Goal: Information Seeking & Learning: Learn about a topic

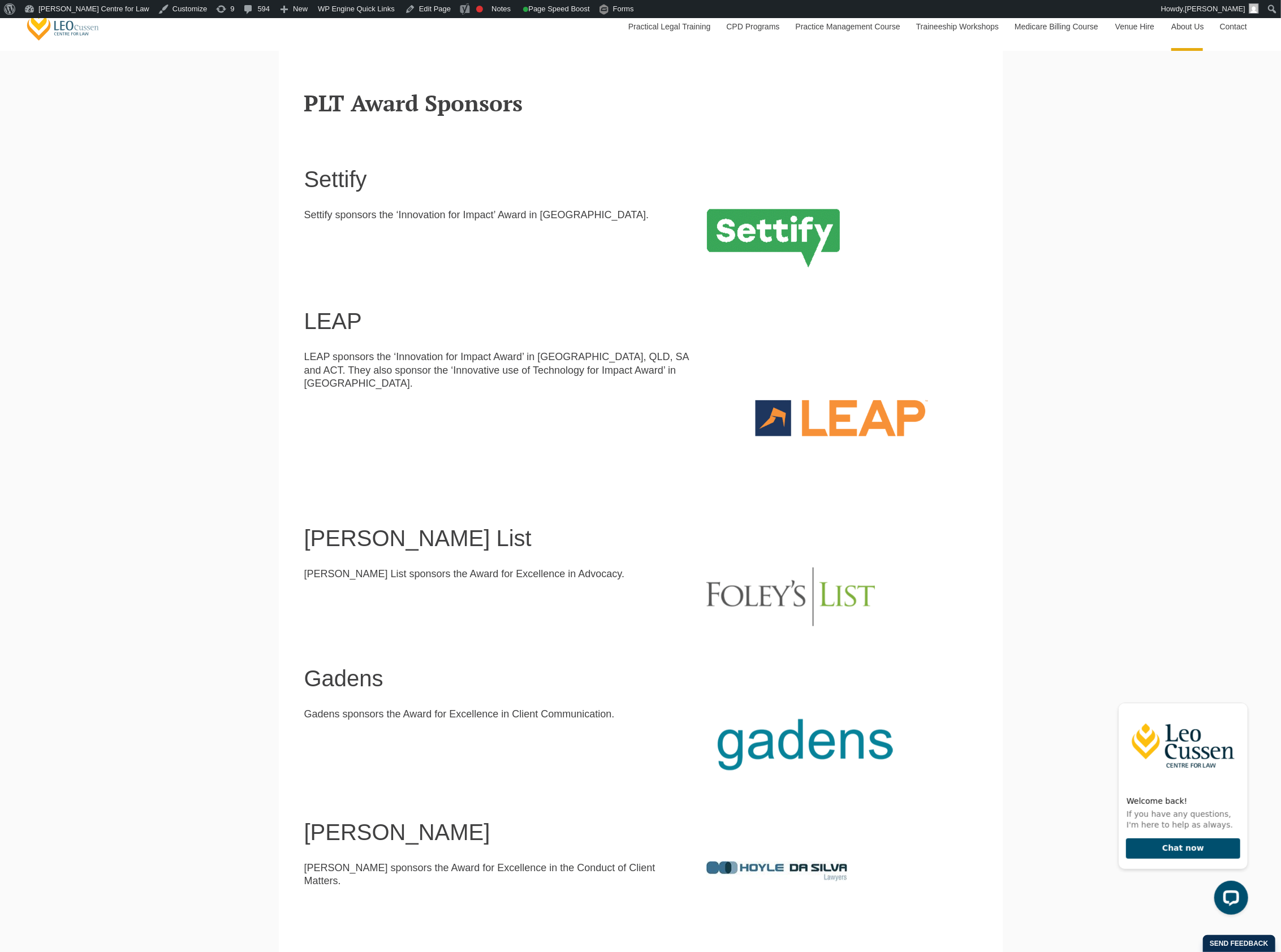
scroll to position [754, 0]
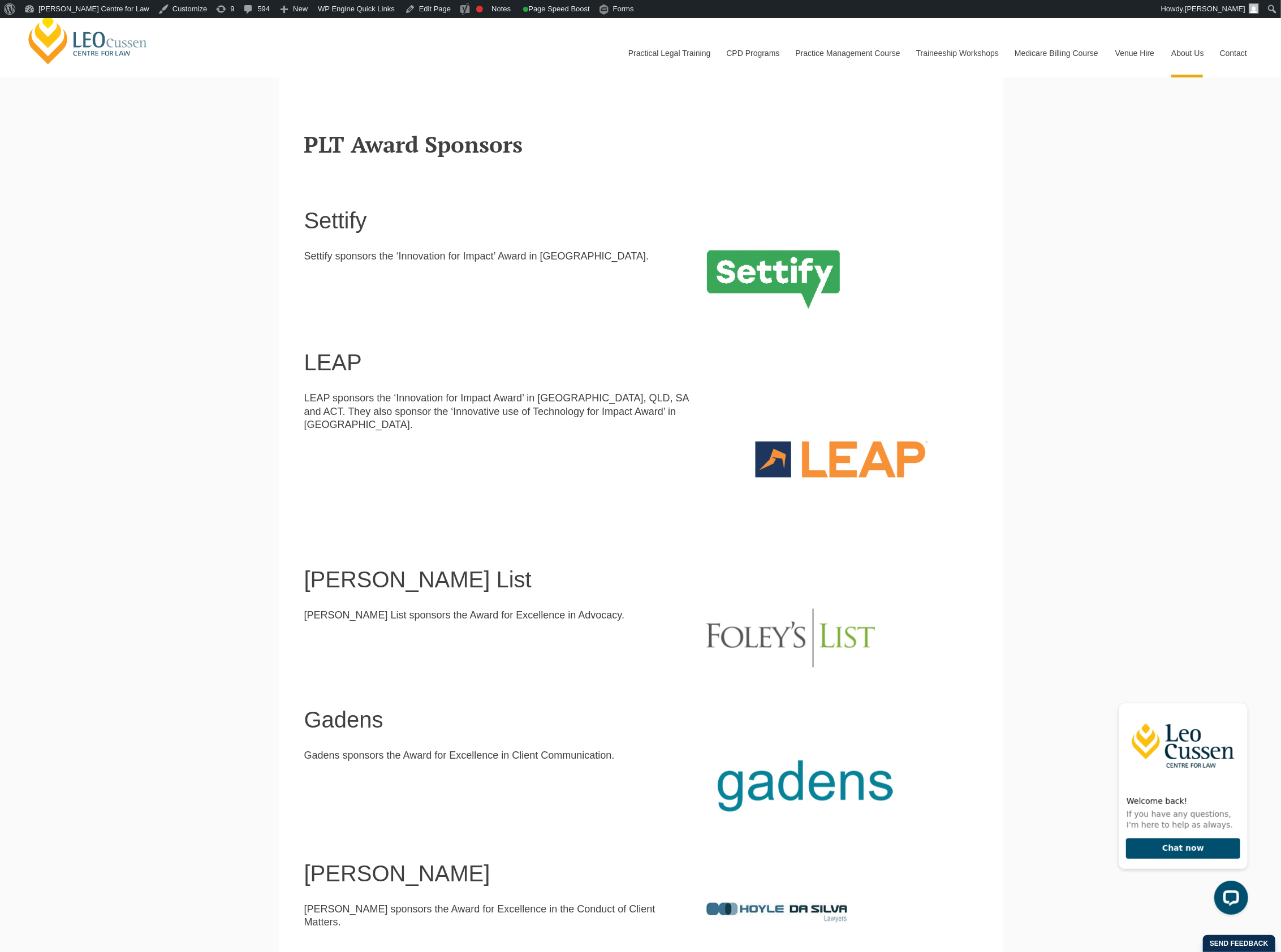
click at [769, 269] on img at bounding box center [773, 280] width 134 height 61
click at [843, 457] on img at bounding box center [842, 459] width 271 height 135
click at [809, 629] on img at bounding box center [791, 638] width 168 height 59
click at [770, 781] on img at bounding box center [805, 785] width 198 height 72
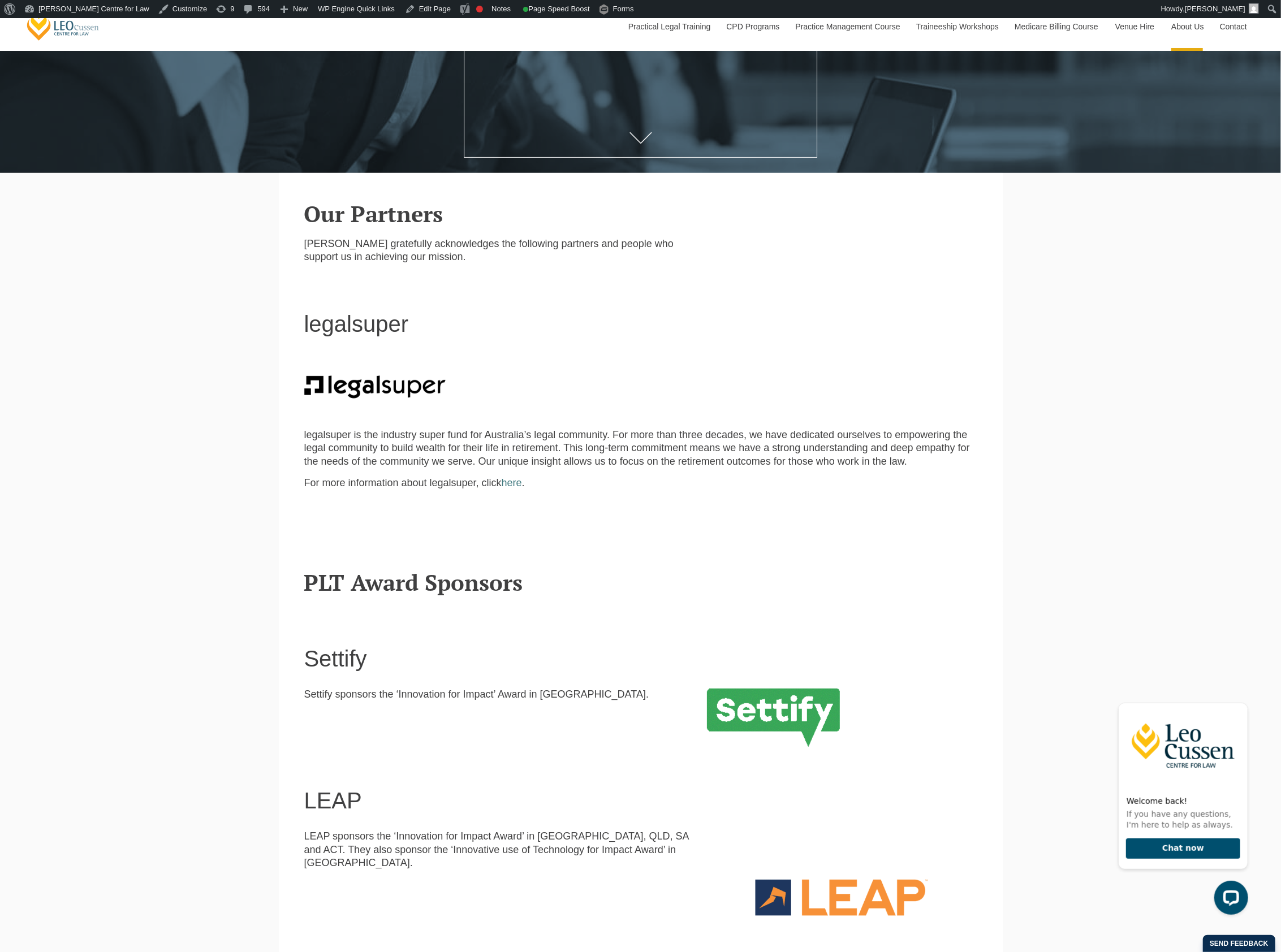
scroll to position [302, 0]
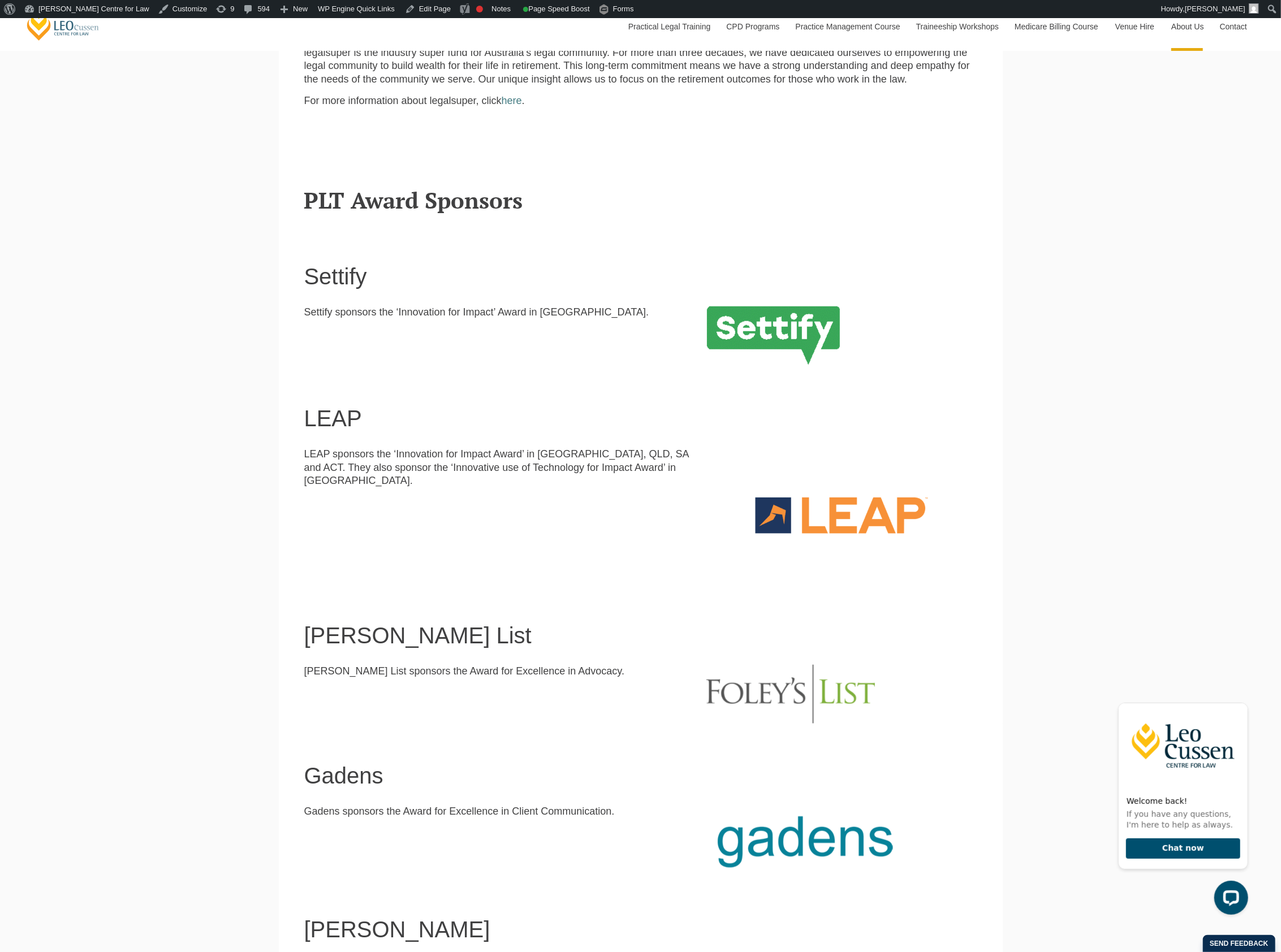
scroll to position [716, 0]
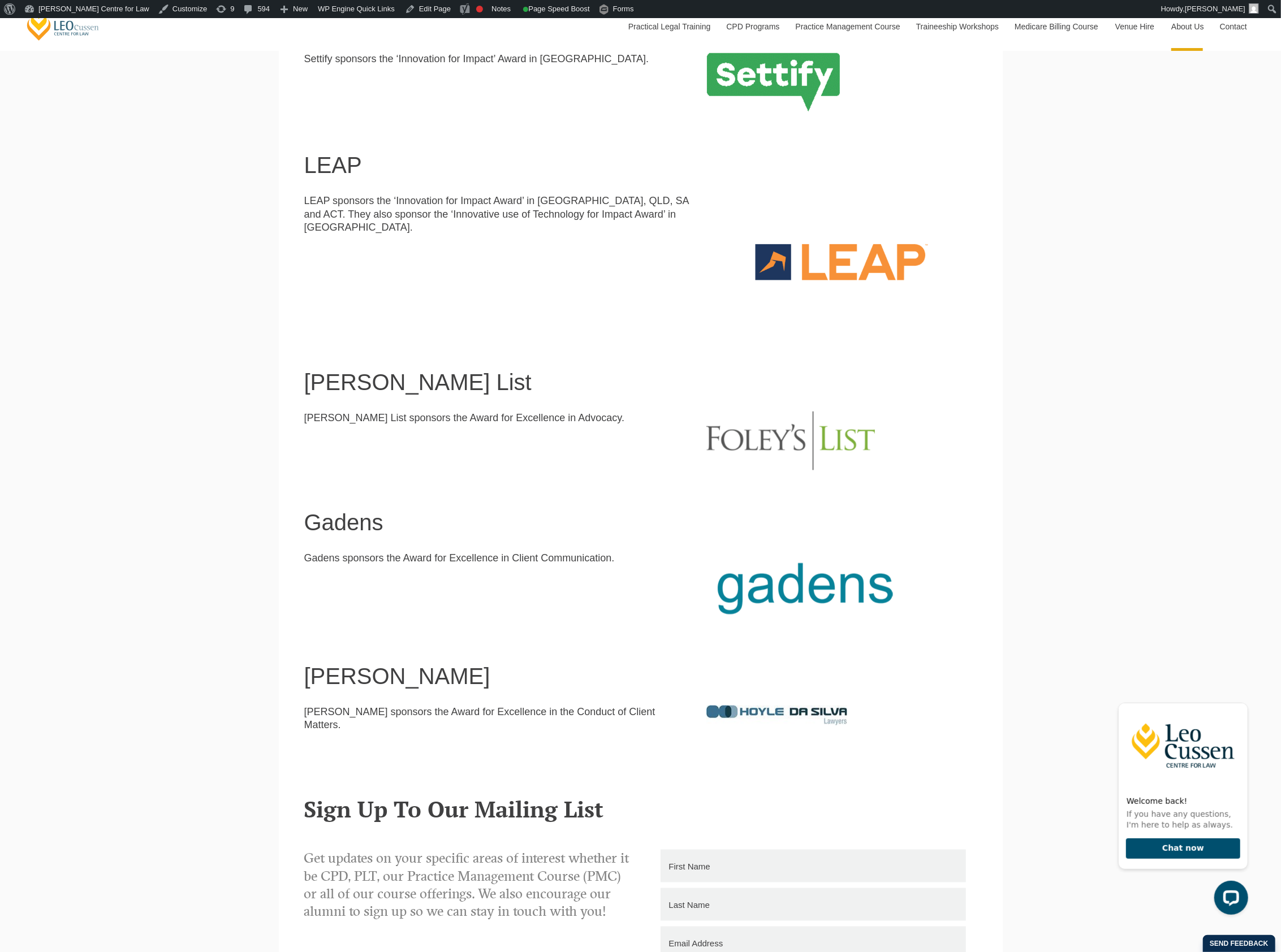
scroll to position [942, 0]
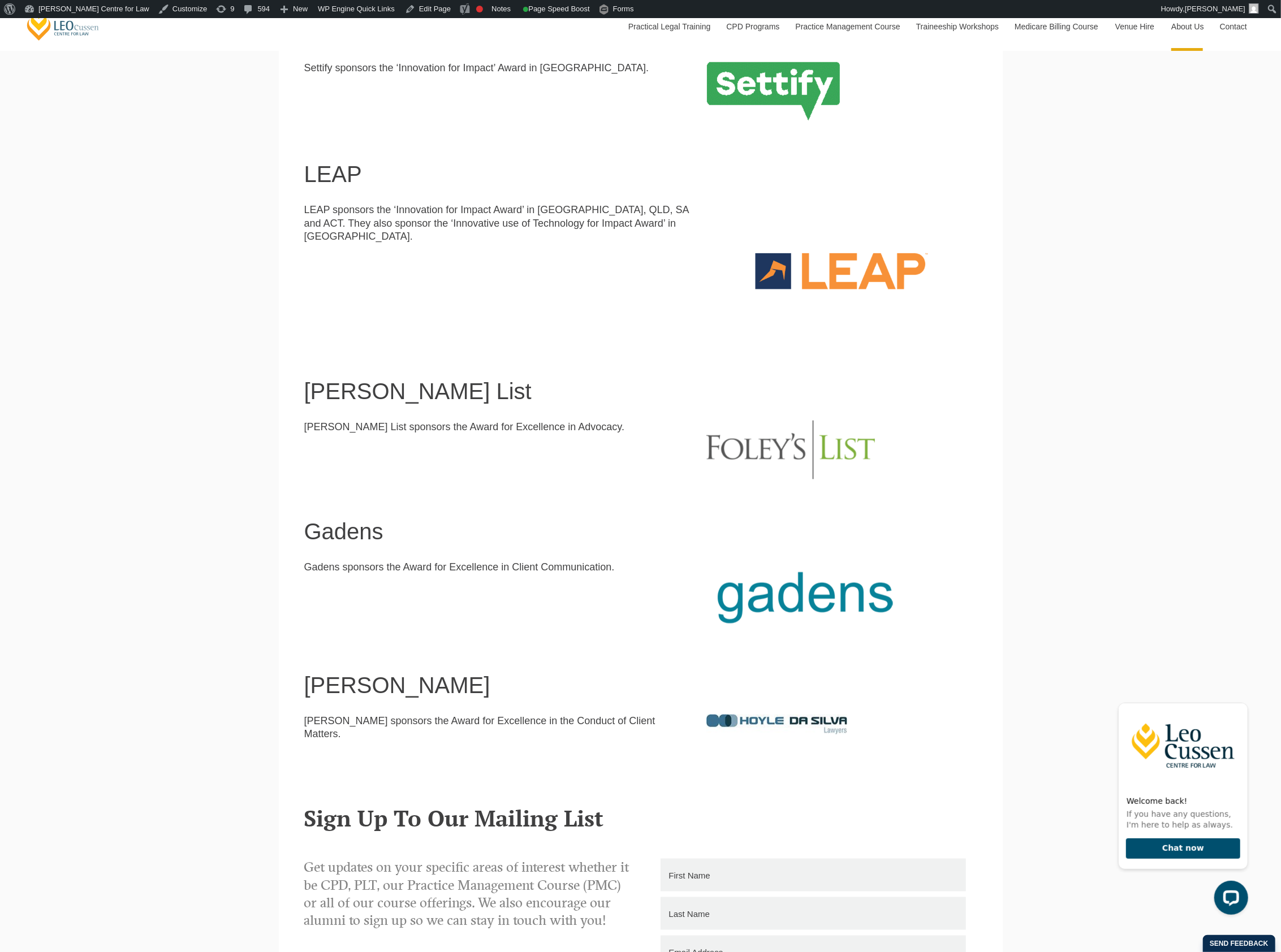
click at [720, 457] on img at bounding box center [791, 450] width 168 height 59
click at [376, 591] on div "Gadens sponsors the Award for Excellence in Client Communication." at bounding box center [641, 597] width 690 height 72
click at [341, 533] on h1 "Gadens" at bounding box center [640, 531] width 673 height 25
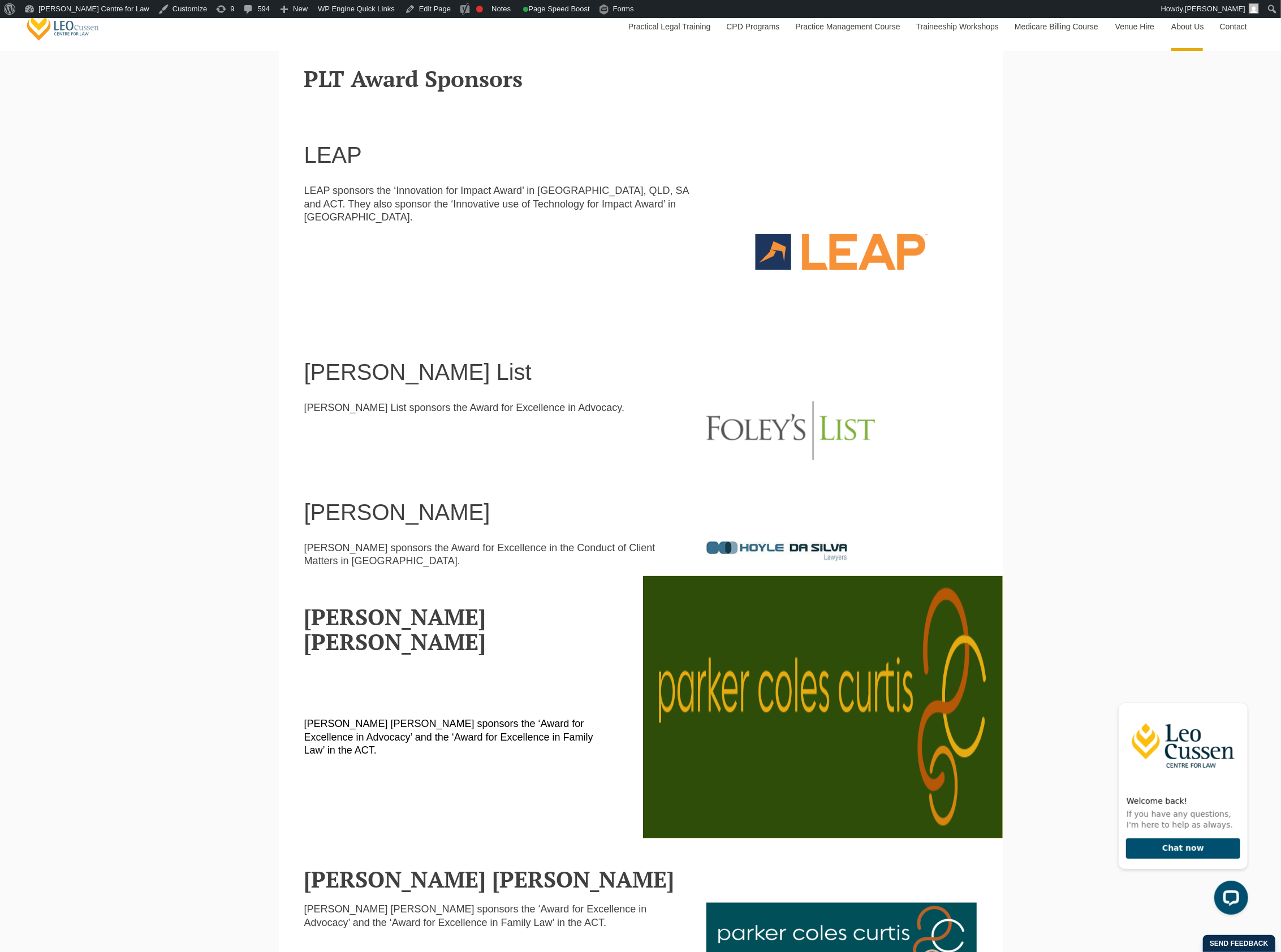
scroll to position [792, 0]
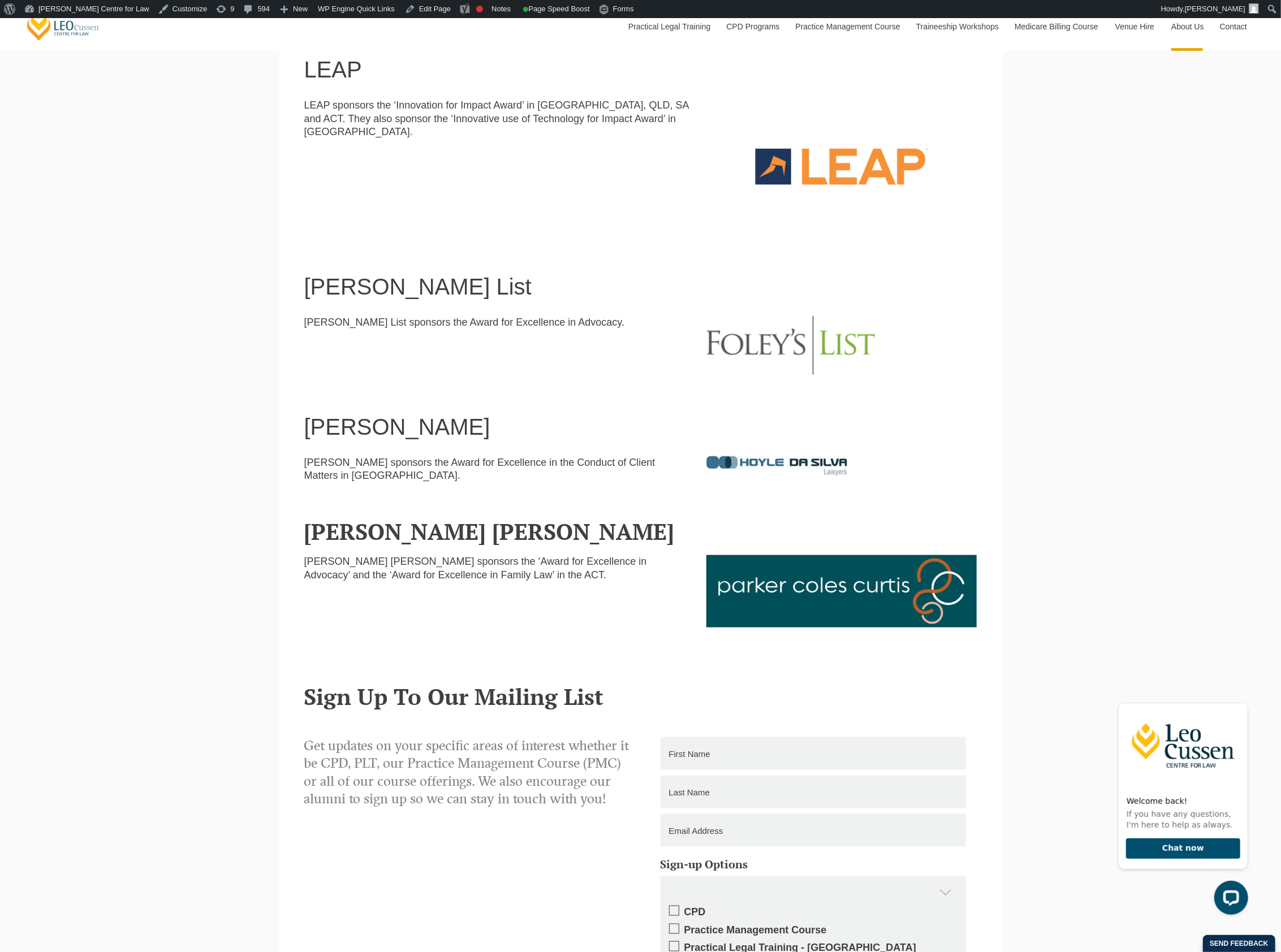
scroll to position [829, 0]
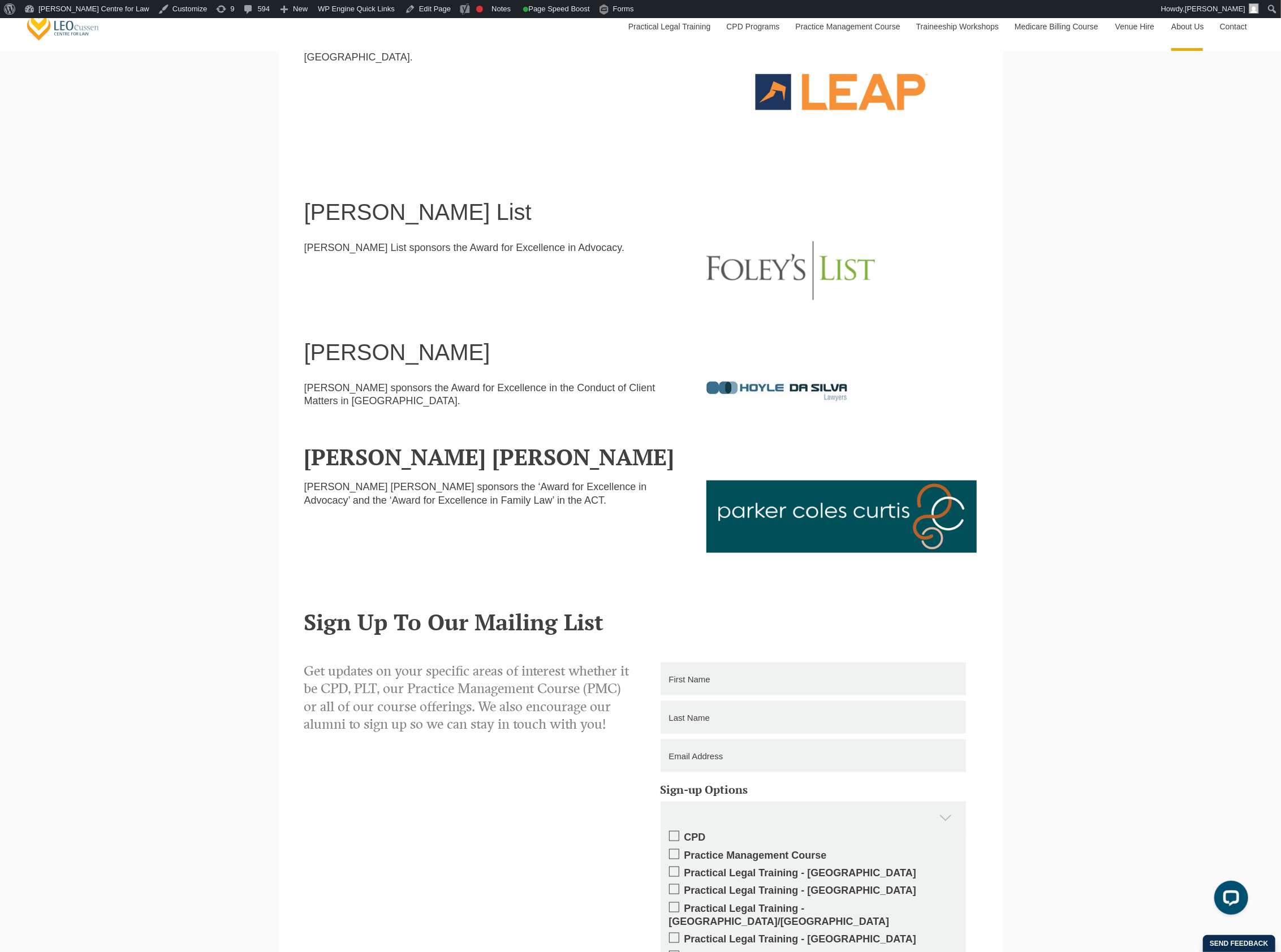
scroll to position [829, 0]
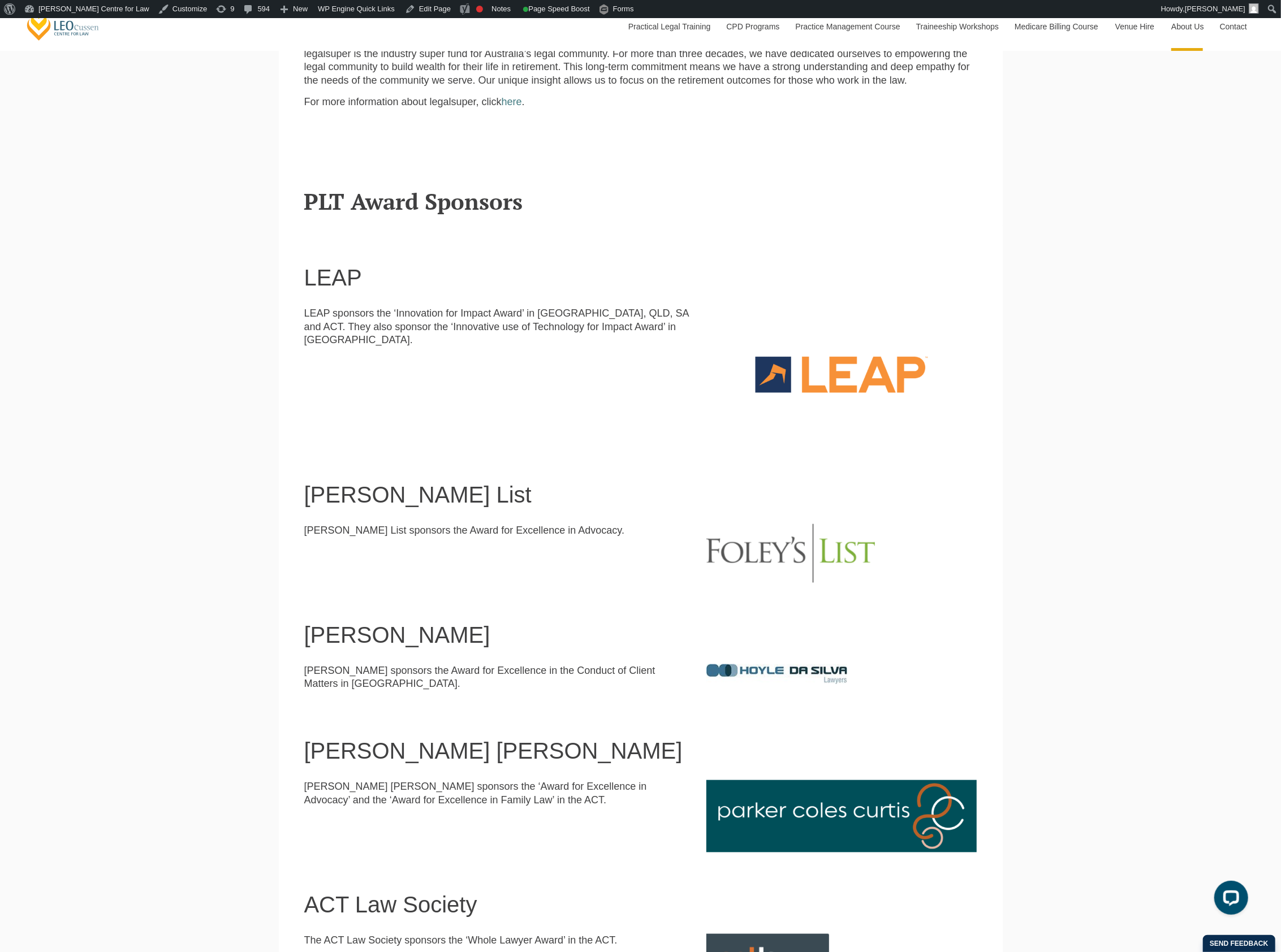
scroll to position [678, 0]
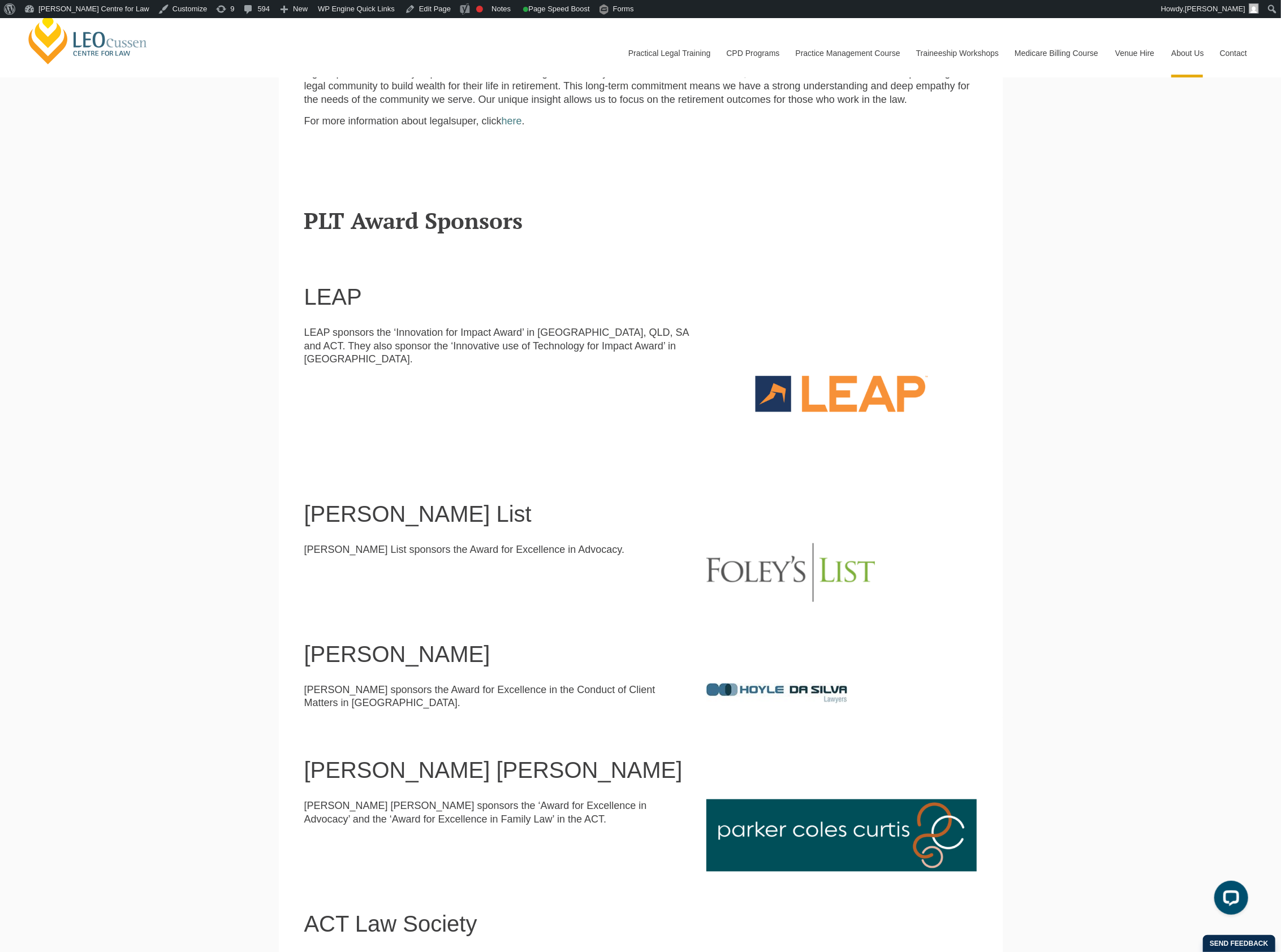
drag, startPoint x: 805, startPoint y: 556, endPoint x: 1057, endPoint y: 358, distance: 320.5
click at [1057, 358] on div "Leo Cussen Centre for Law Search here Practical Legal Training Our Practical Le…" at bounding box center [640, 776] width 1281 height 2870
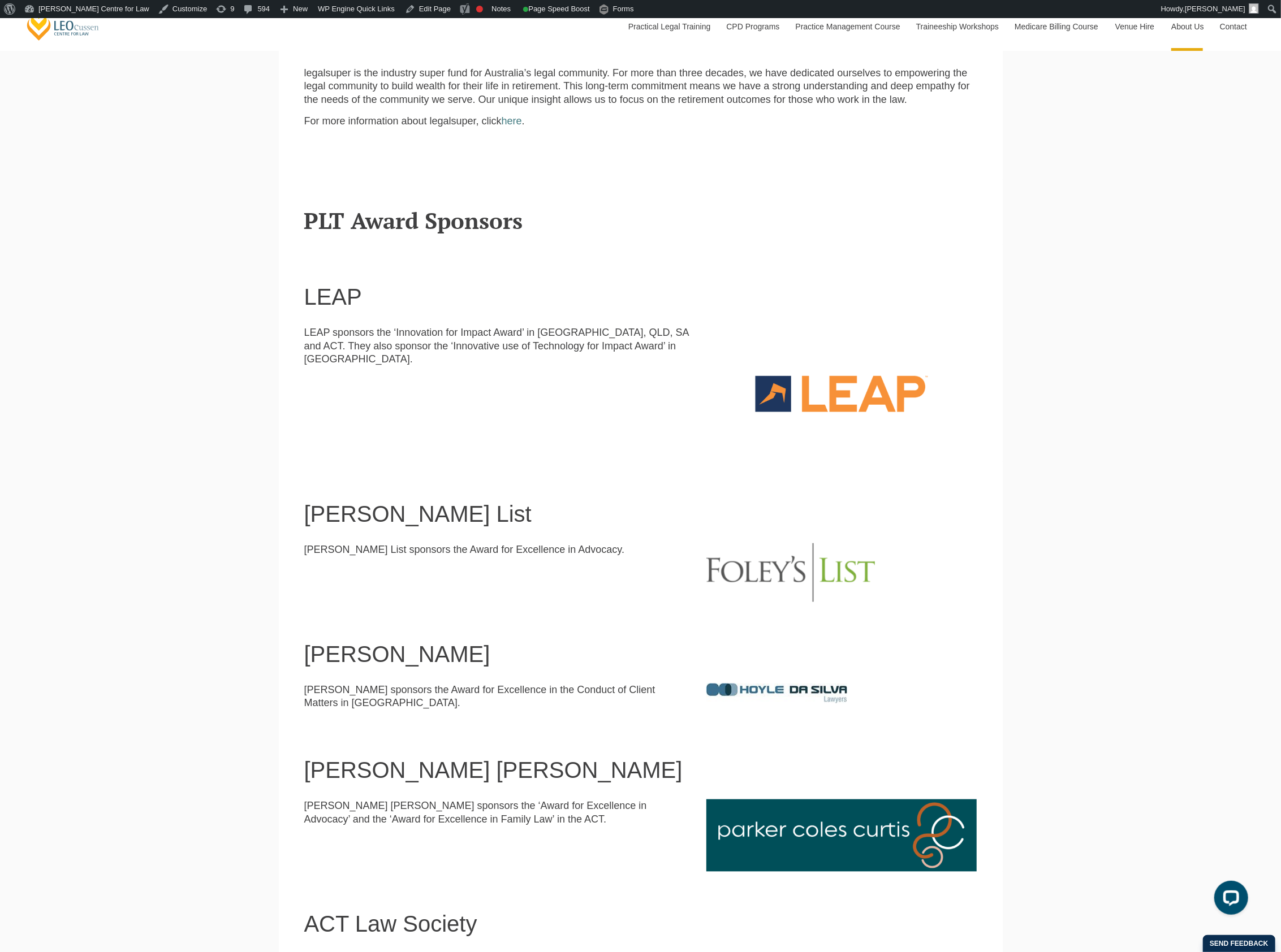
click at [839, 514] on h1 "[PERSON_NAME] List" at bounding box center [640, 514] width 673 height 25
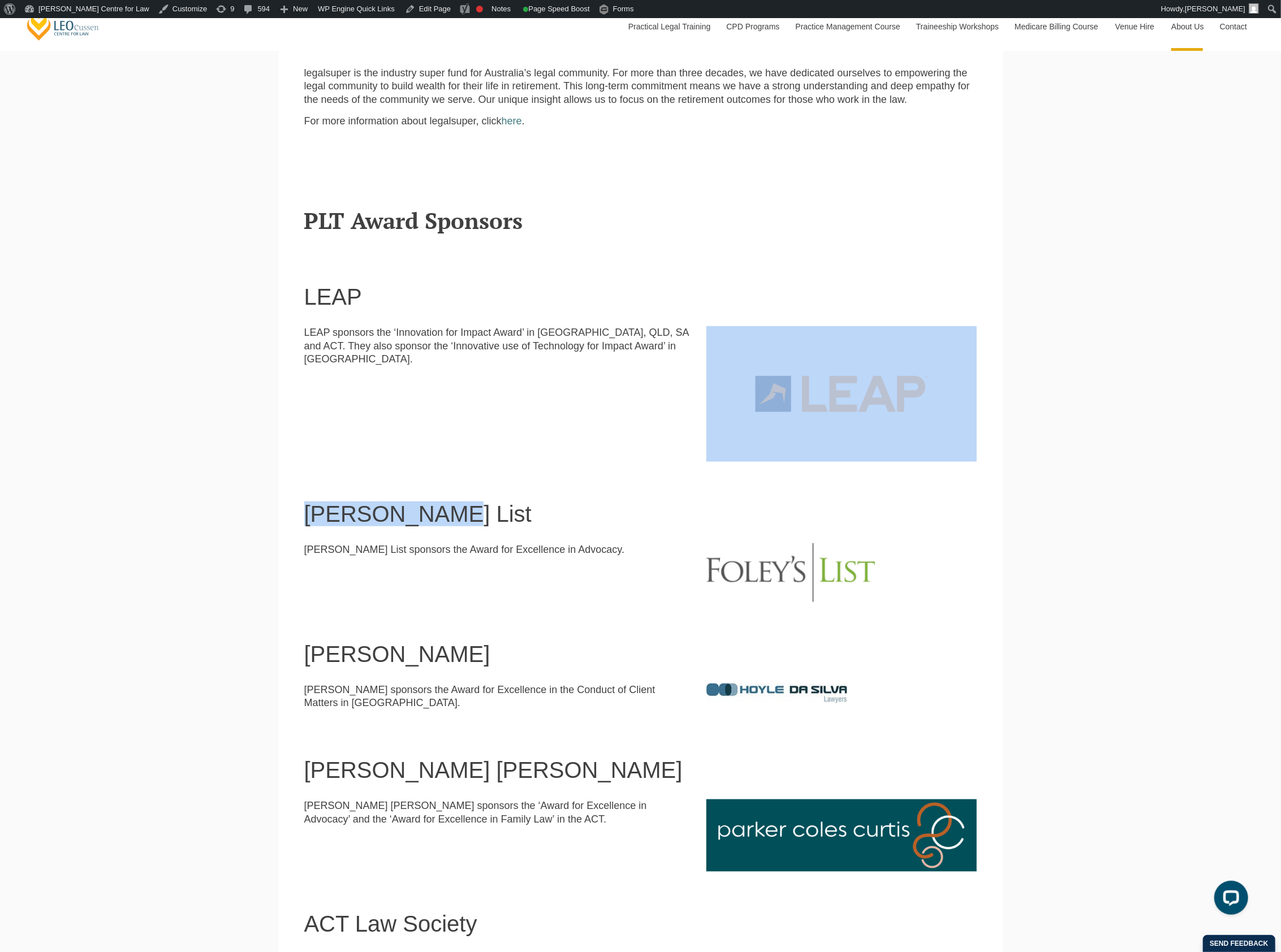
drag, startPoint x: 827, startPoint y: 487, endPoint x: 862, endPoint y: 408, distance: 86.4
click at [861, 409] on main "Our Partners Leo Cussen gratefully acknowledges the following partners and peop…" at bounding box center [641, 611] width 707 height 1600
click at [862, 408] on img at bounding box center [842, 394] width 271 height 135
click at [865, 408] on img at bounding box center [842, 394] width 271 height 135
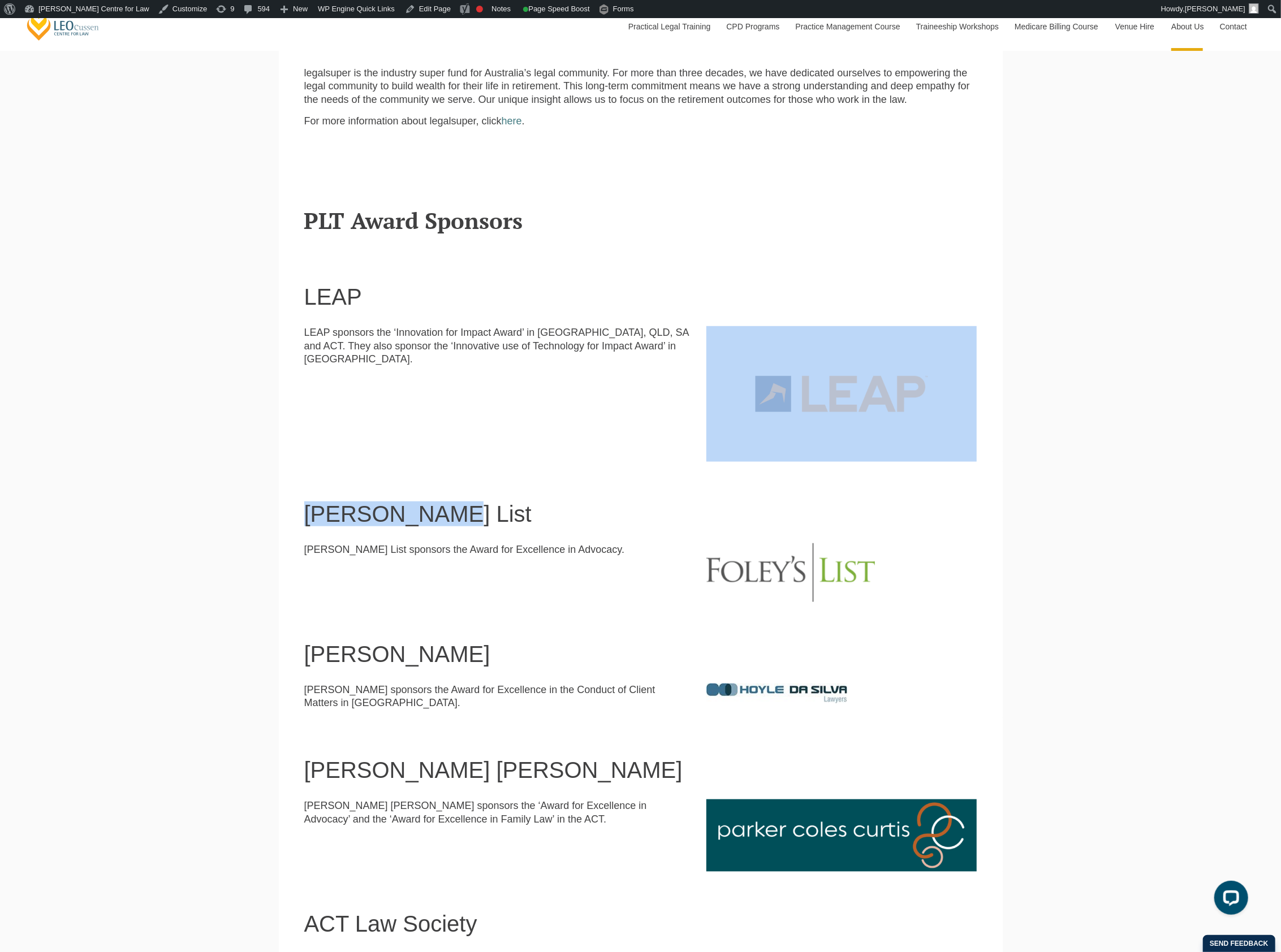
click at [1030, 458] on div "Leo Cussen Centre for Law Search here Practical Legal Training Our Practical Le…" at bounding box center [640, 776] width 1281 height 2870
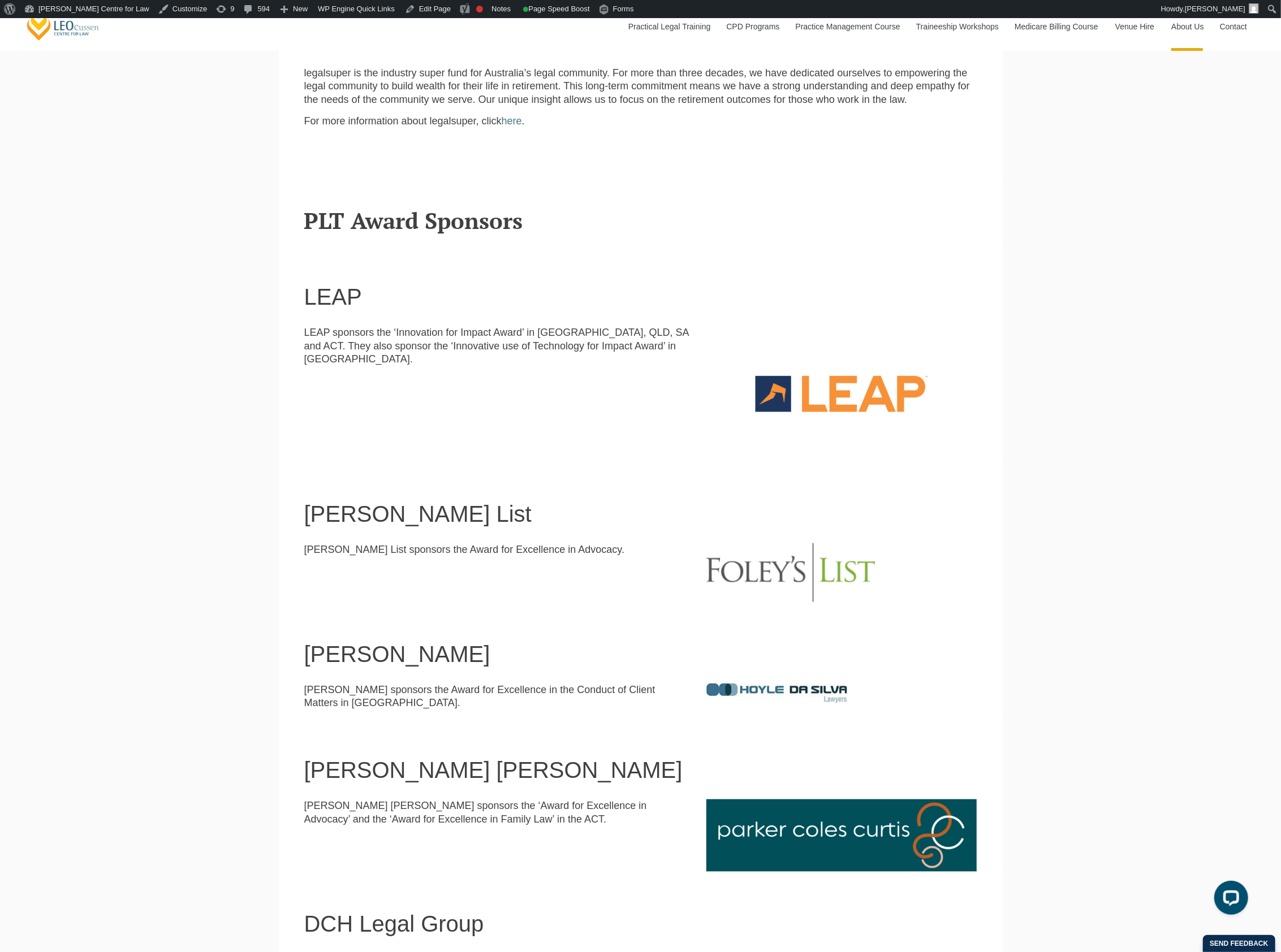
scroll to position [753, 0]
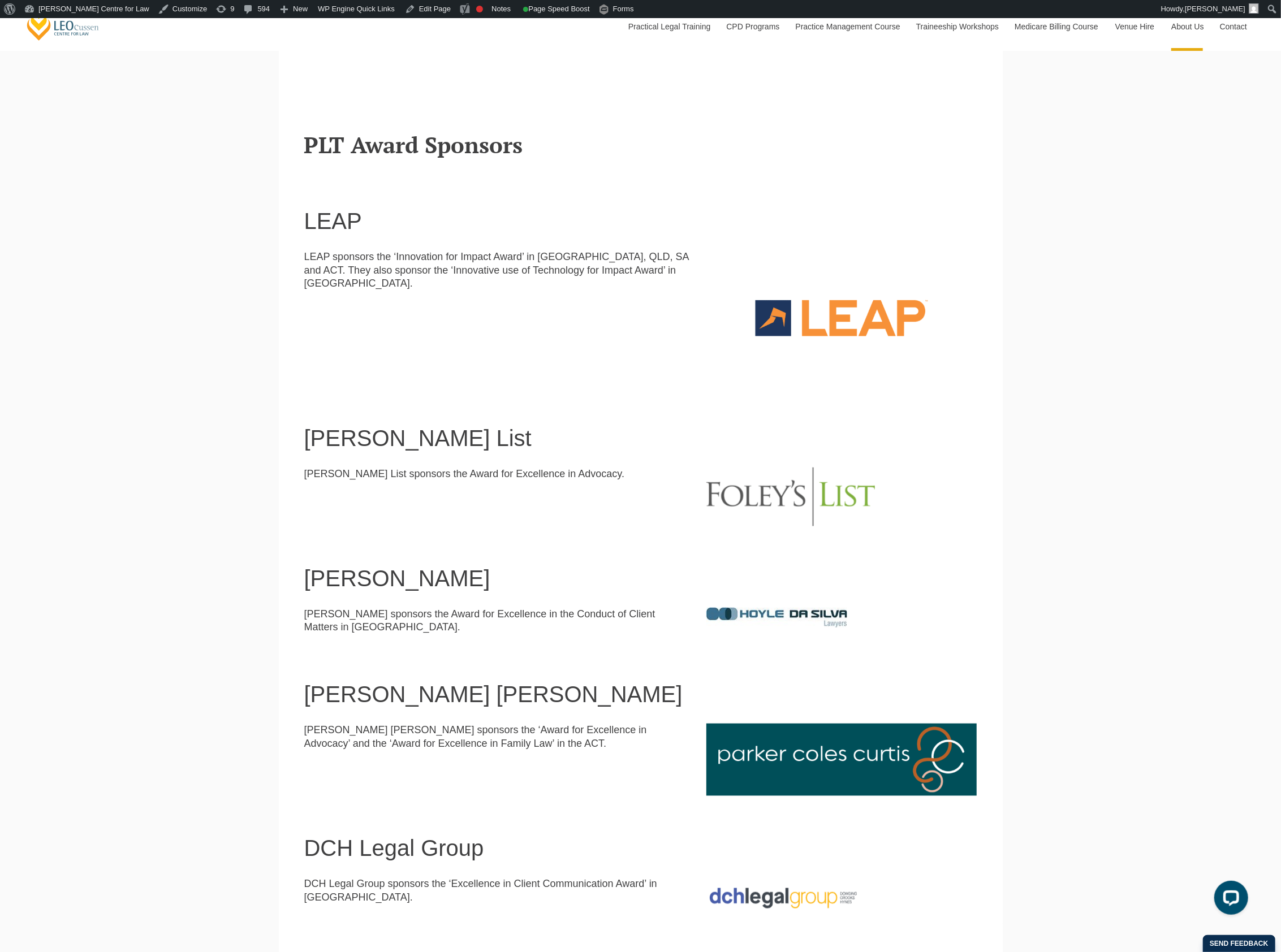
click at [758, 241] on section "LEAP LEAP sponsors the ‘Innovation for Impact Award’ in WA, QLD, SA and ACT. Th…" at bounding box center [640, 277] width 724 height 216
click at [761, 259] on img at bounding box center [842, 318] width 271 height 135
click at [767, 283] on img at bounding box center [842, 318] width 271 height 135
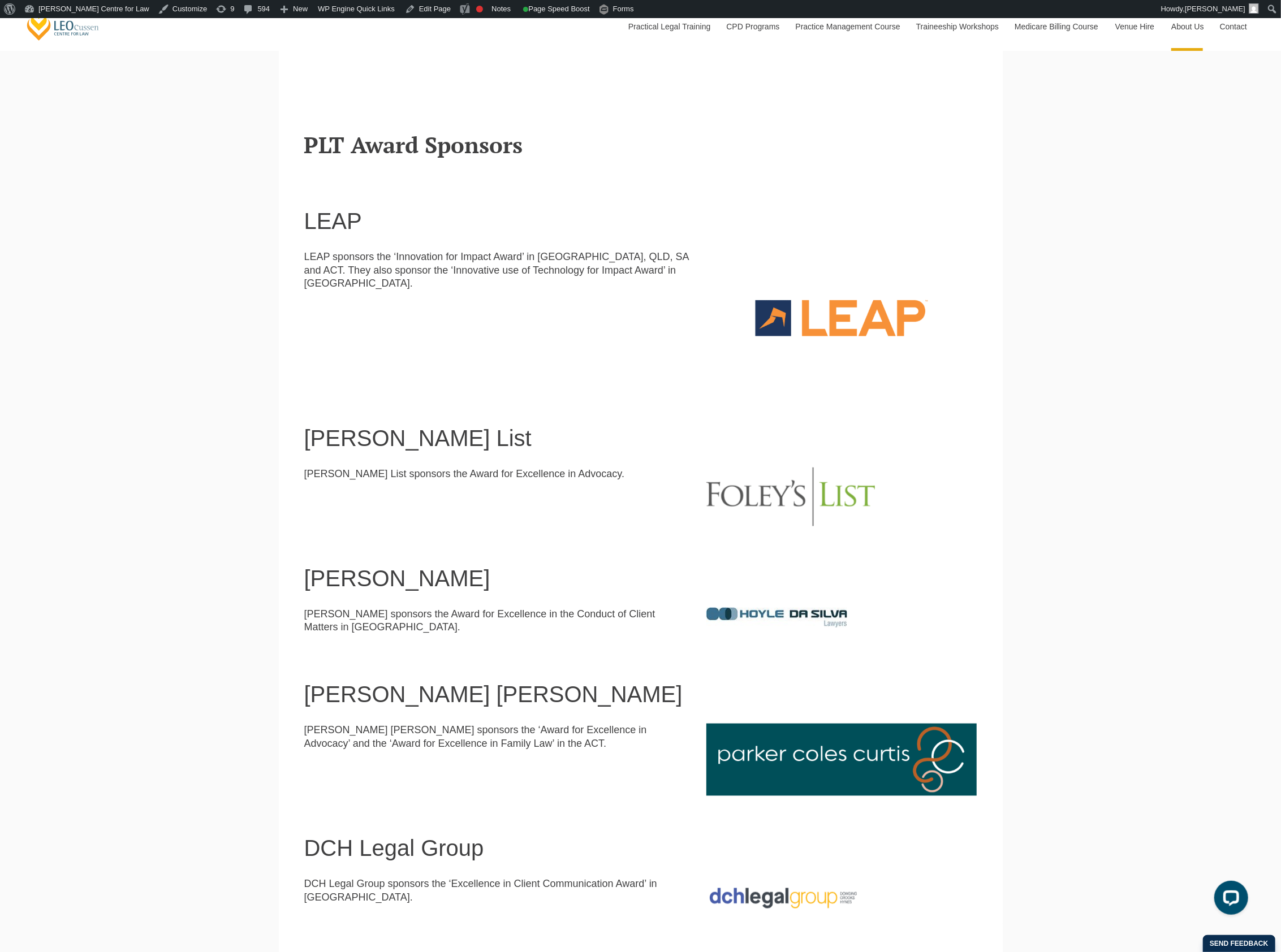
click at [767, 283] on img at bounding box center [842, 318] width 271 height 135
click at [791, 313] on img at bounding box center [842, 318] width 271 height 135
click at [797, 317] on img at bounding box center [842, 318] width 271 height 135
drag, startPoint x: 786, startPoint y: 200, endPoint x: 900, endPoint y: 563, distance: 380.5
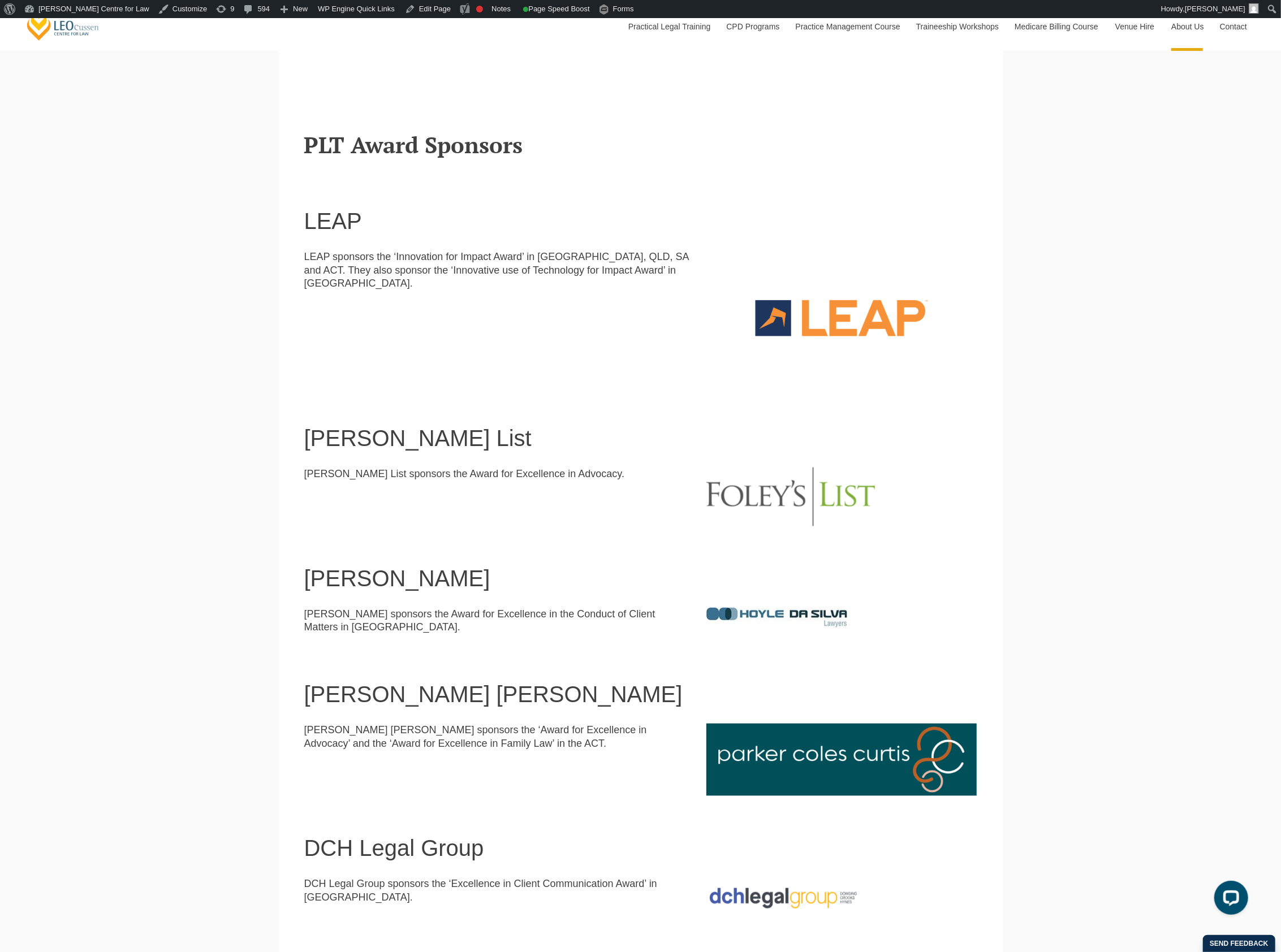
click at [900, 563] on main "Our Partners Leo Cussen gratefully acknowledges the following partners and peop…" at bounding box center [641, 535] width 707 height 1600
click at [1150, 491] on div "Leo Cussen Centre for Law Search here Practical Legal Training Our Practical Le…" at bounding box center [640, 700] width 1281 height 2870
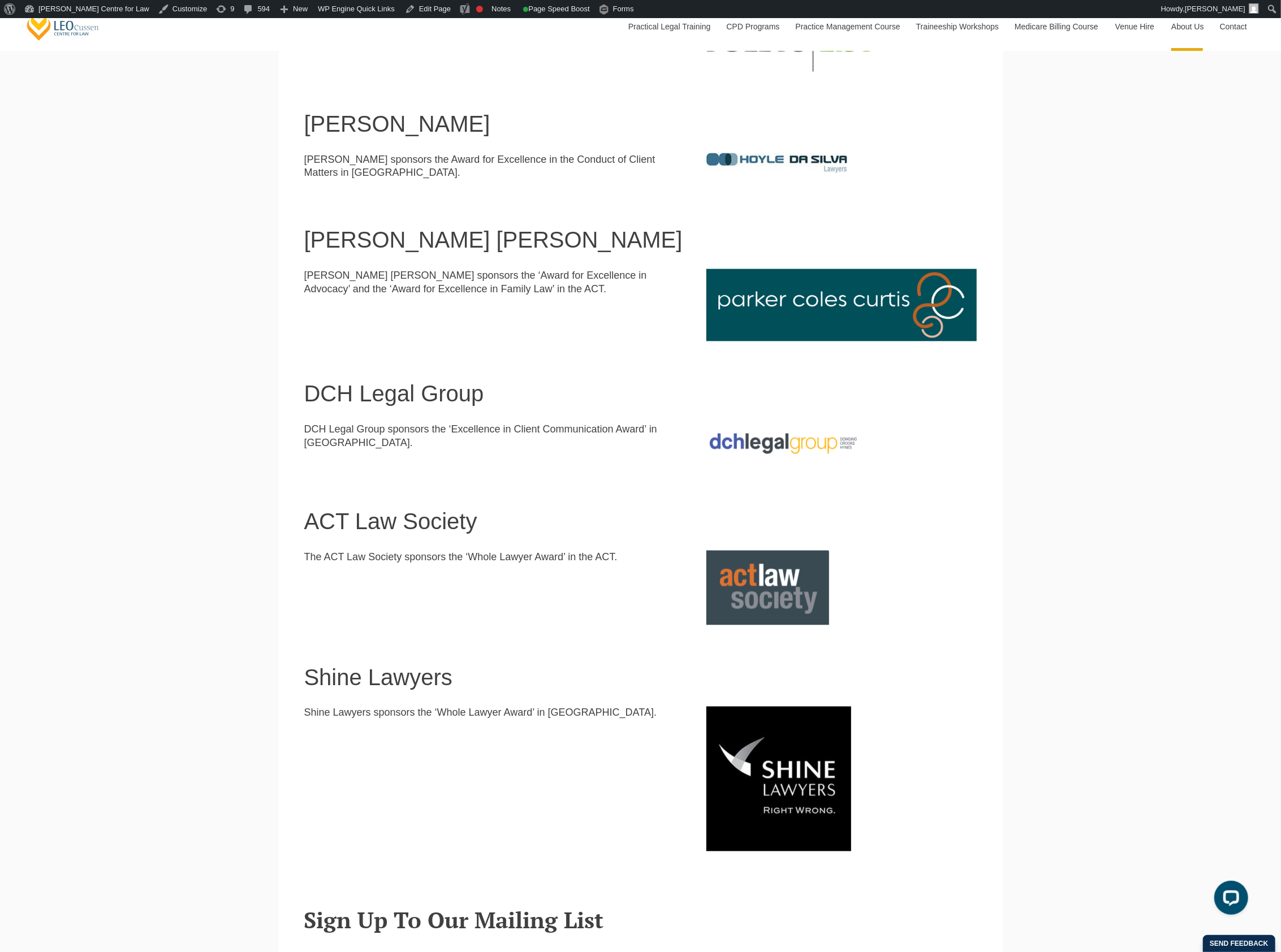
scroll to position [1233, 0]
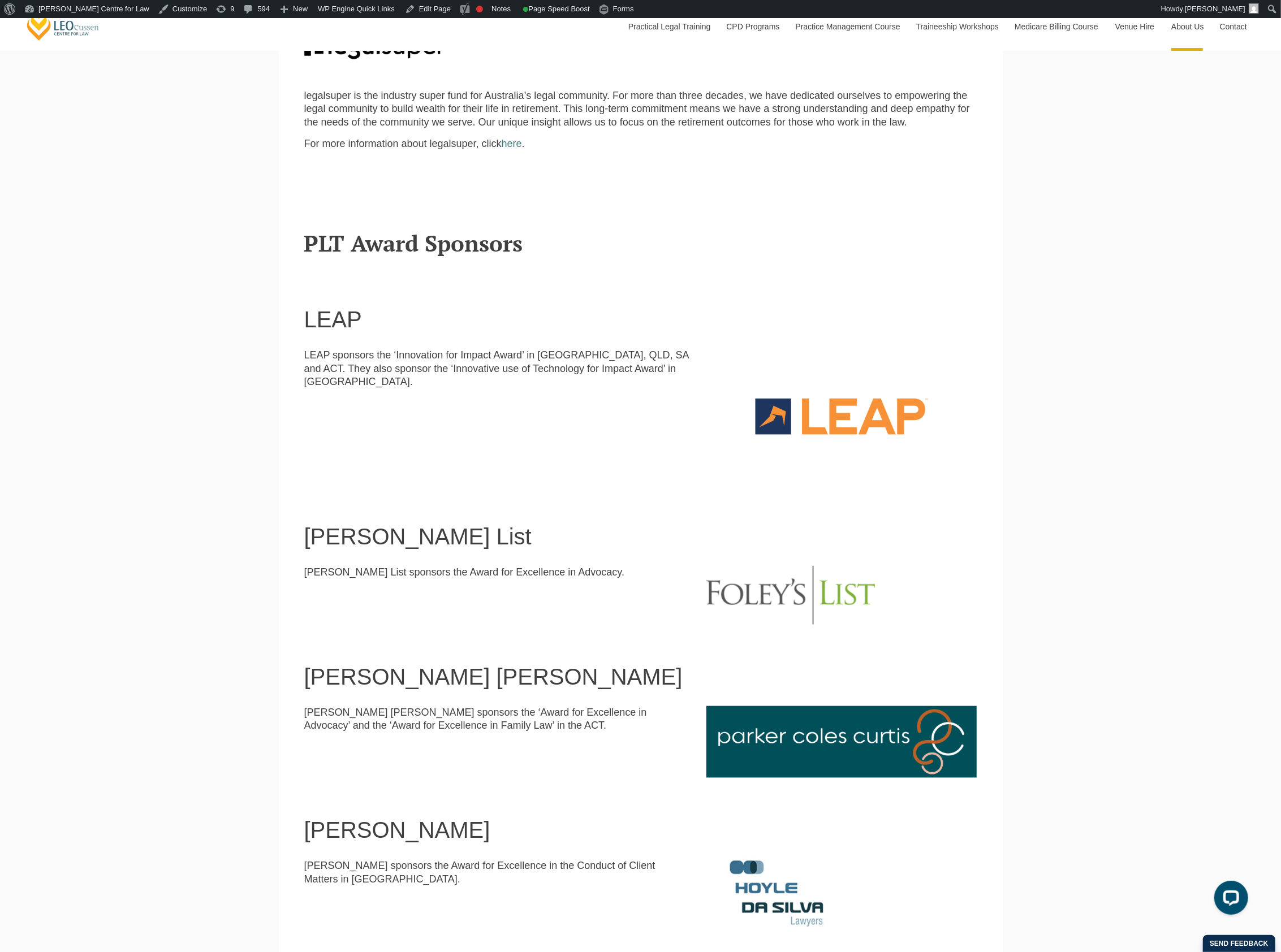
scroll to position [405, 0]
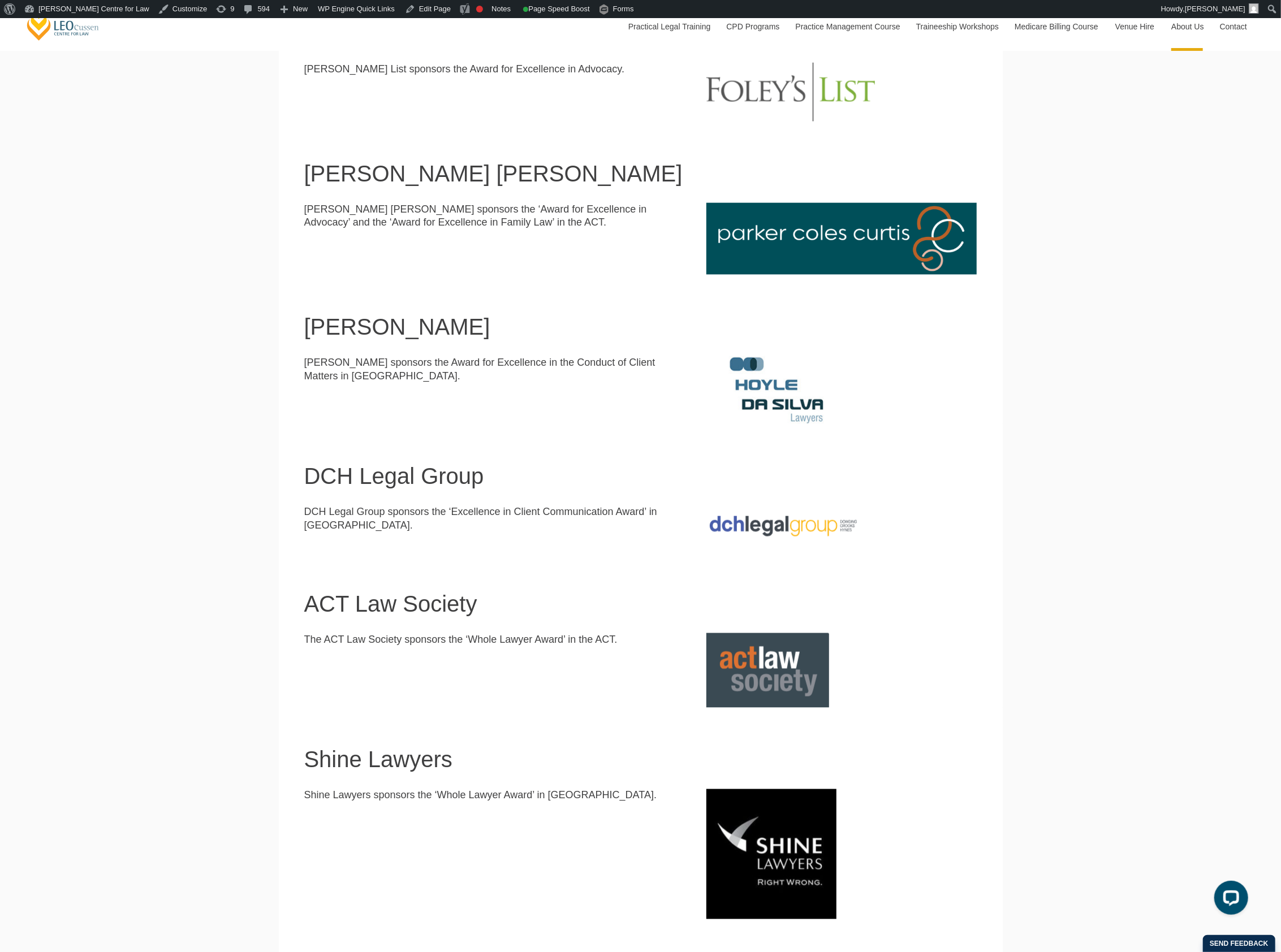
scroll to position [1233, 0]
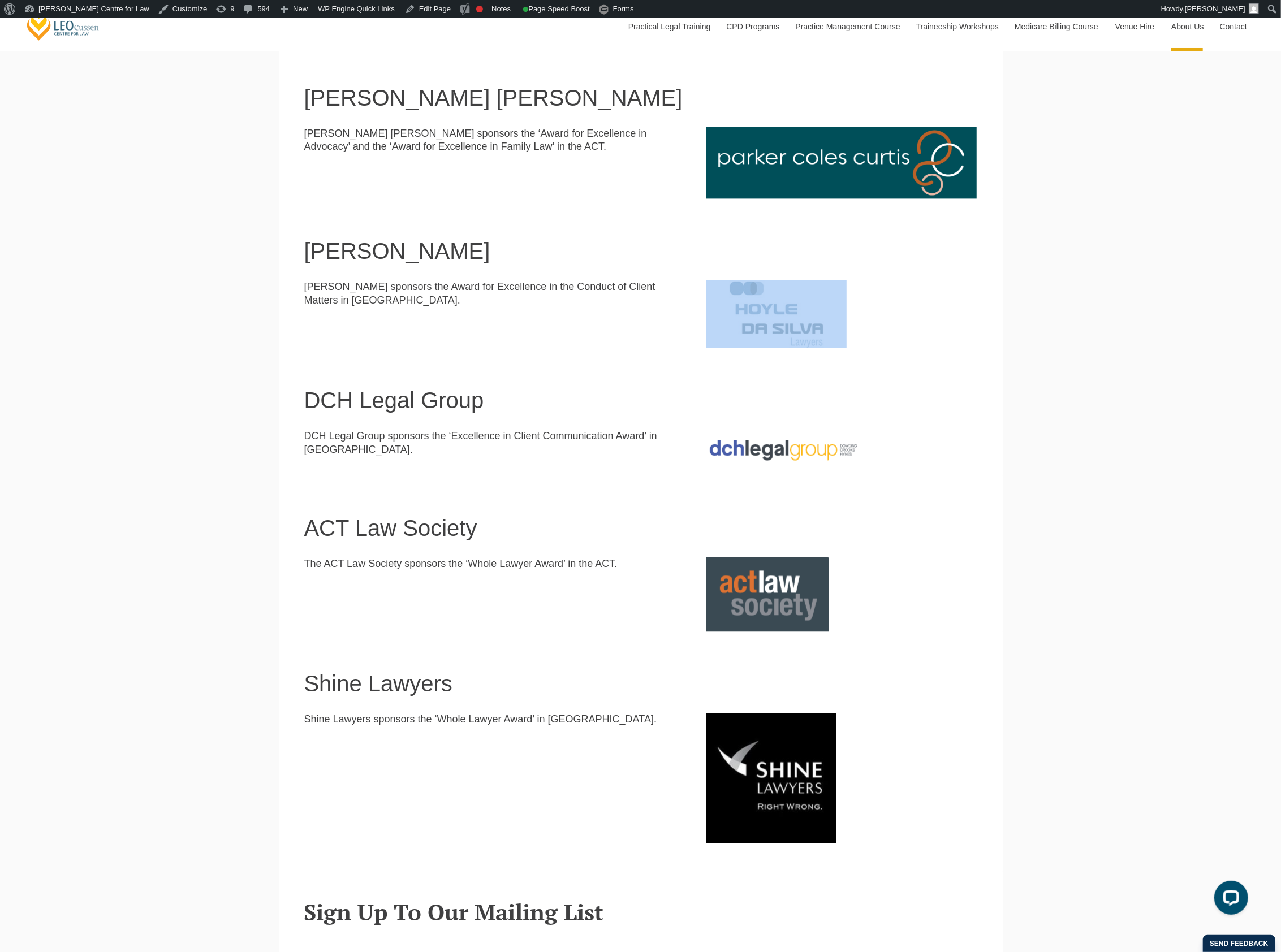
drag, startPoint x: 942, startPoint y: 310, endPoint x: 740, endPoint y: 322, distance: 202.4
click at [740, 322] on div at bounding box center [842, 314] width 287 height 68
click at [1084, 353] on div "Leo Cussen Centre for Law Search here Practical Legal Training Our Practical Le…" at bounding box center [640, 228] width 1281 height 2888
click at [792, 793] on img at bounding box center [771, 778] width 130 height 130
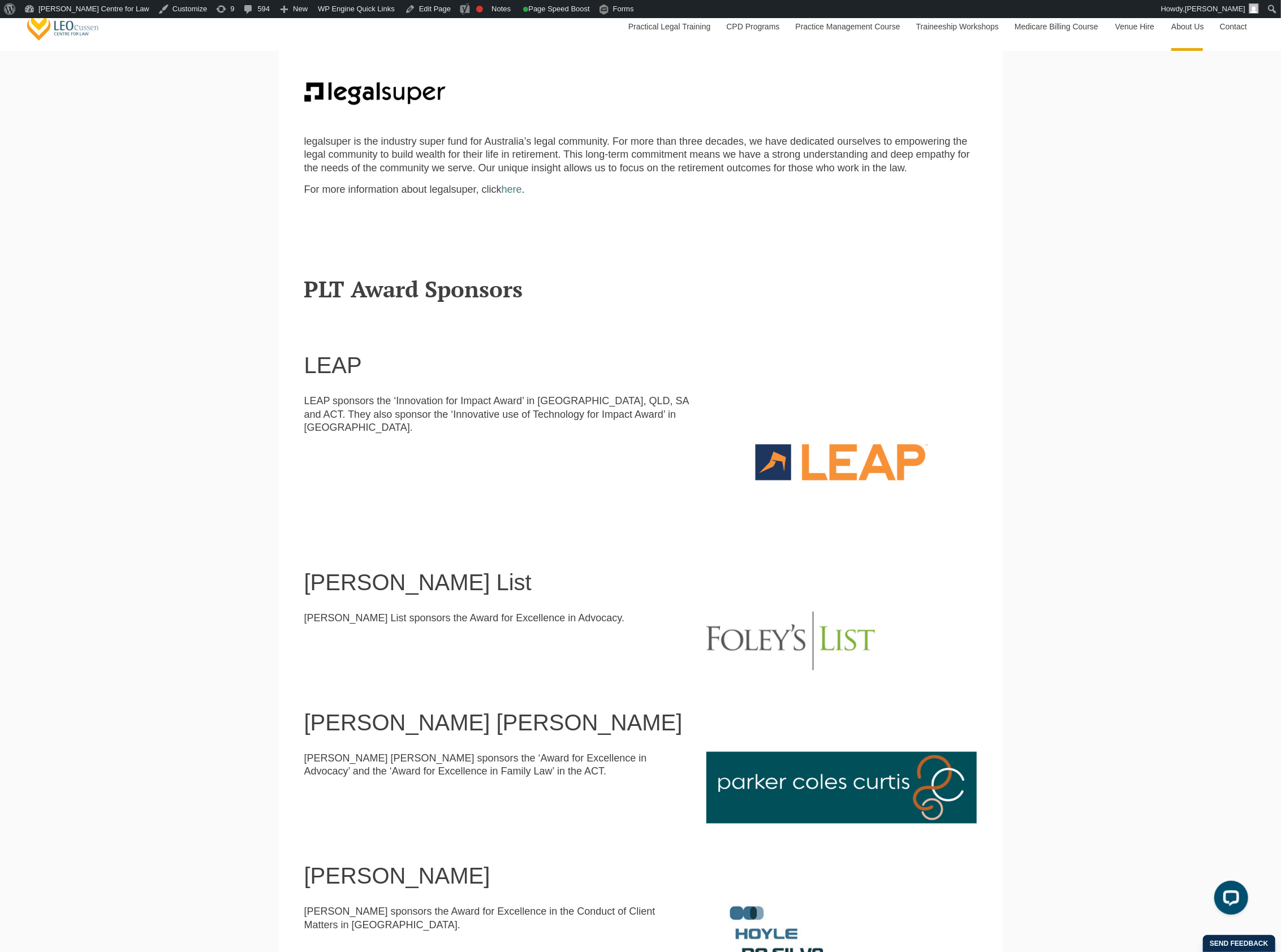
scroll to position [603, 0]
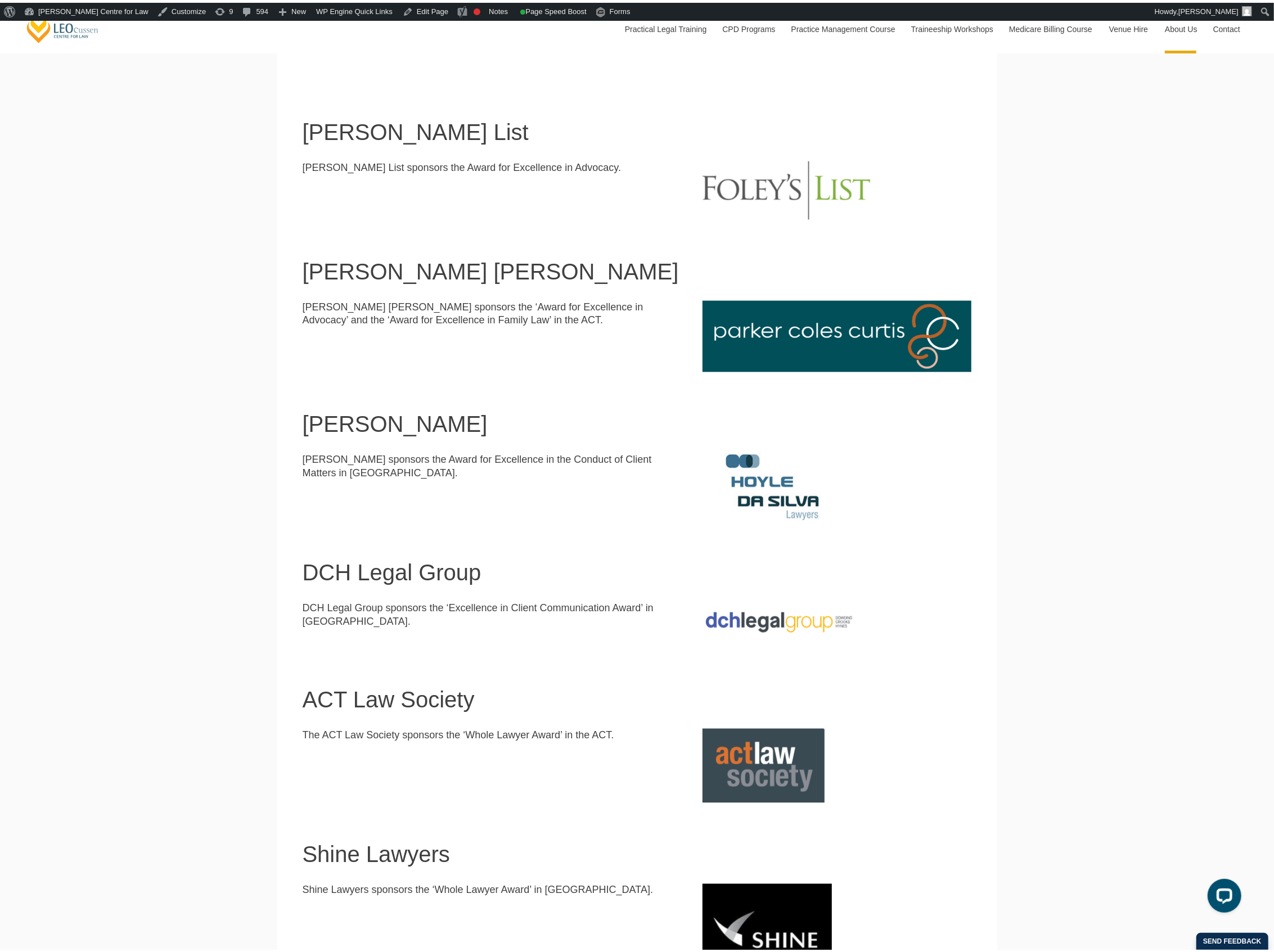
scroll to position [974, 0]
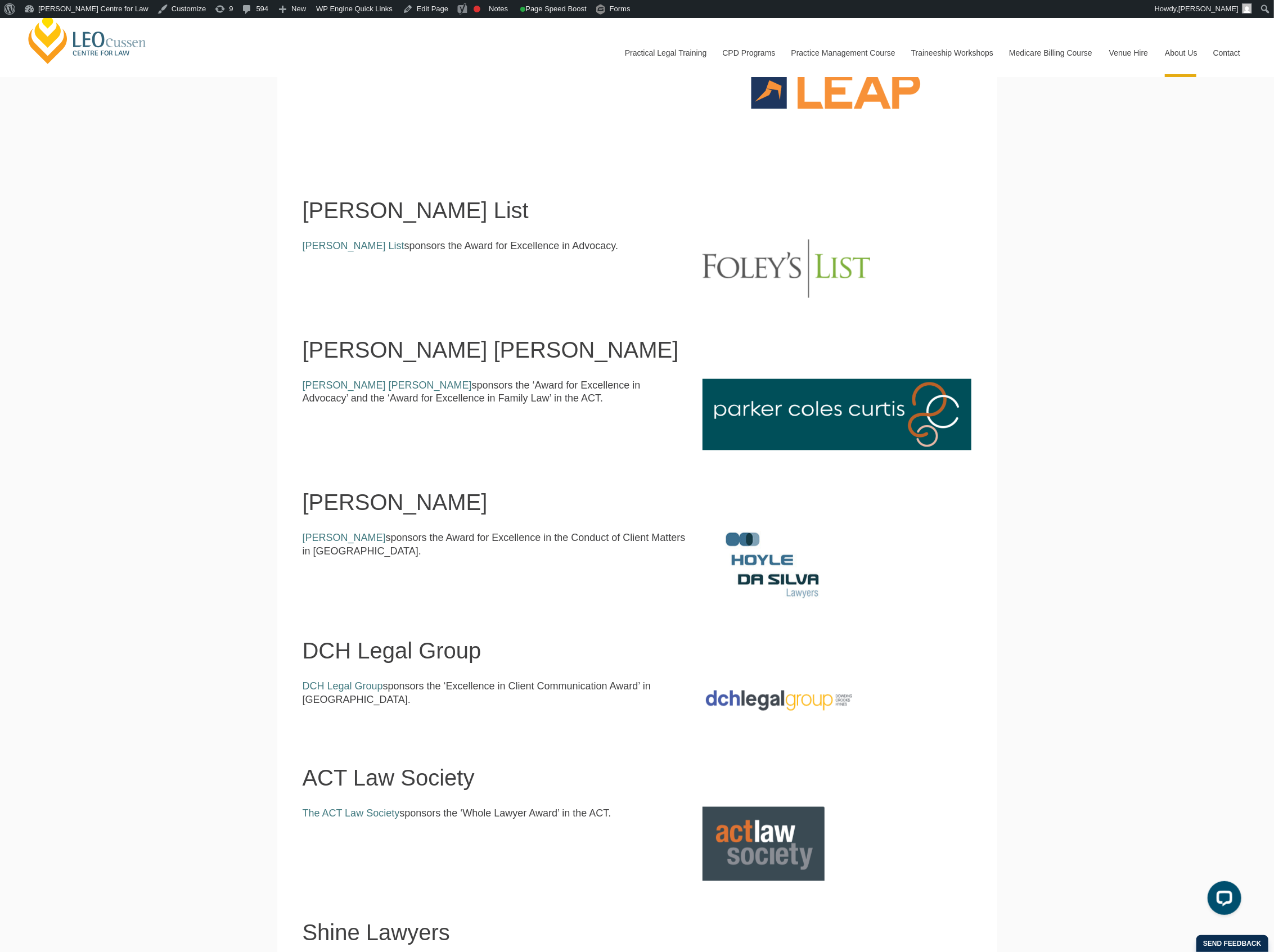
click at [146, 696] on div "Leo Cussen Centre for Law Search here Practical Legal Training Our Practical Le…" at bounding box center [637, 479] width 1274 height 2873
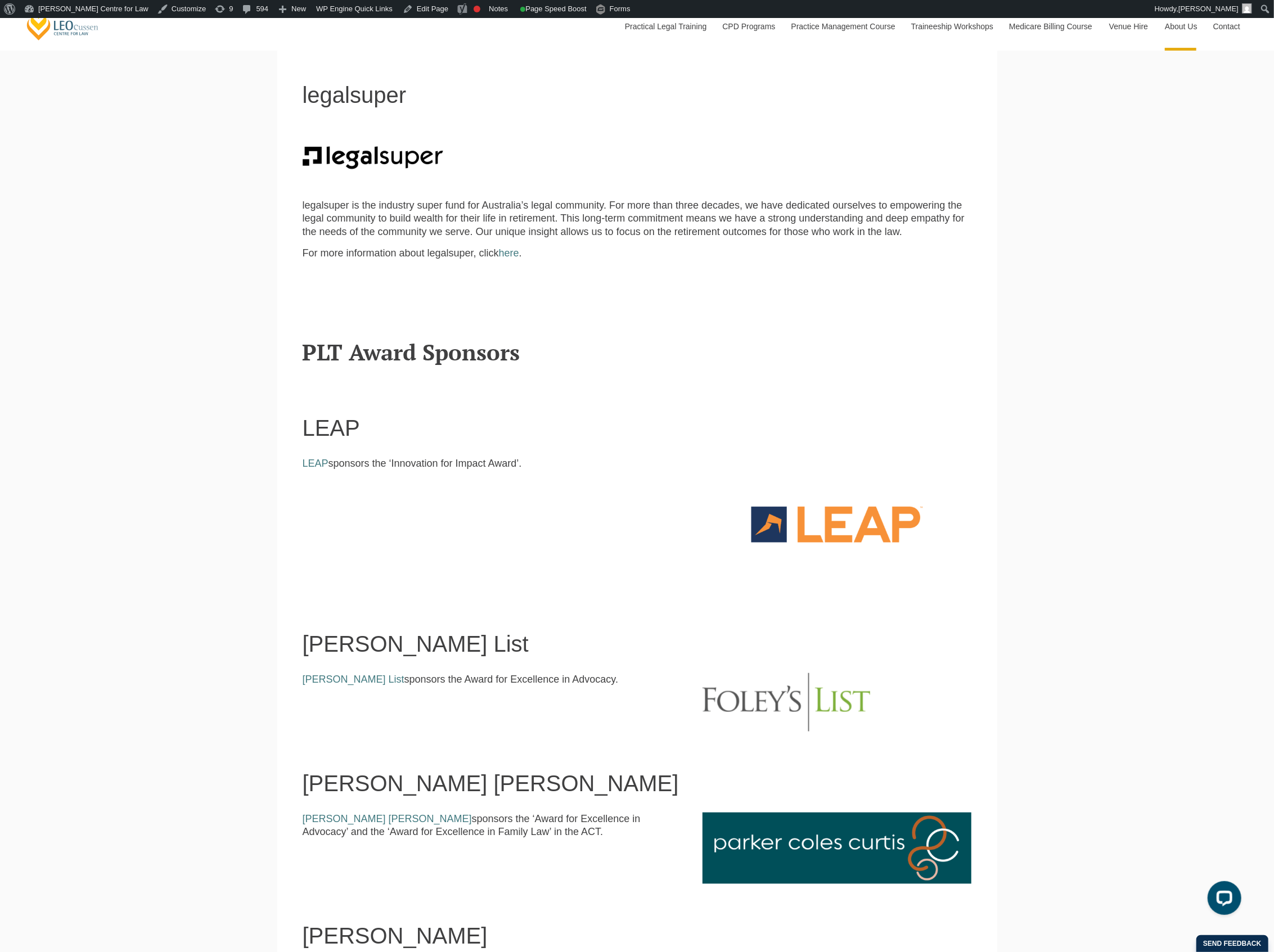
scroll to position [450, 0]
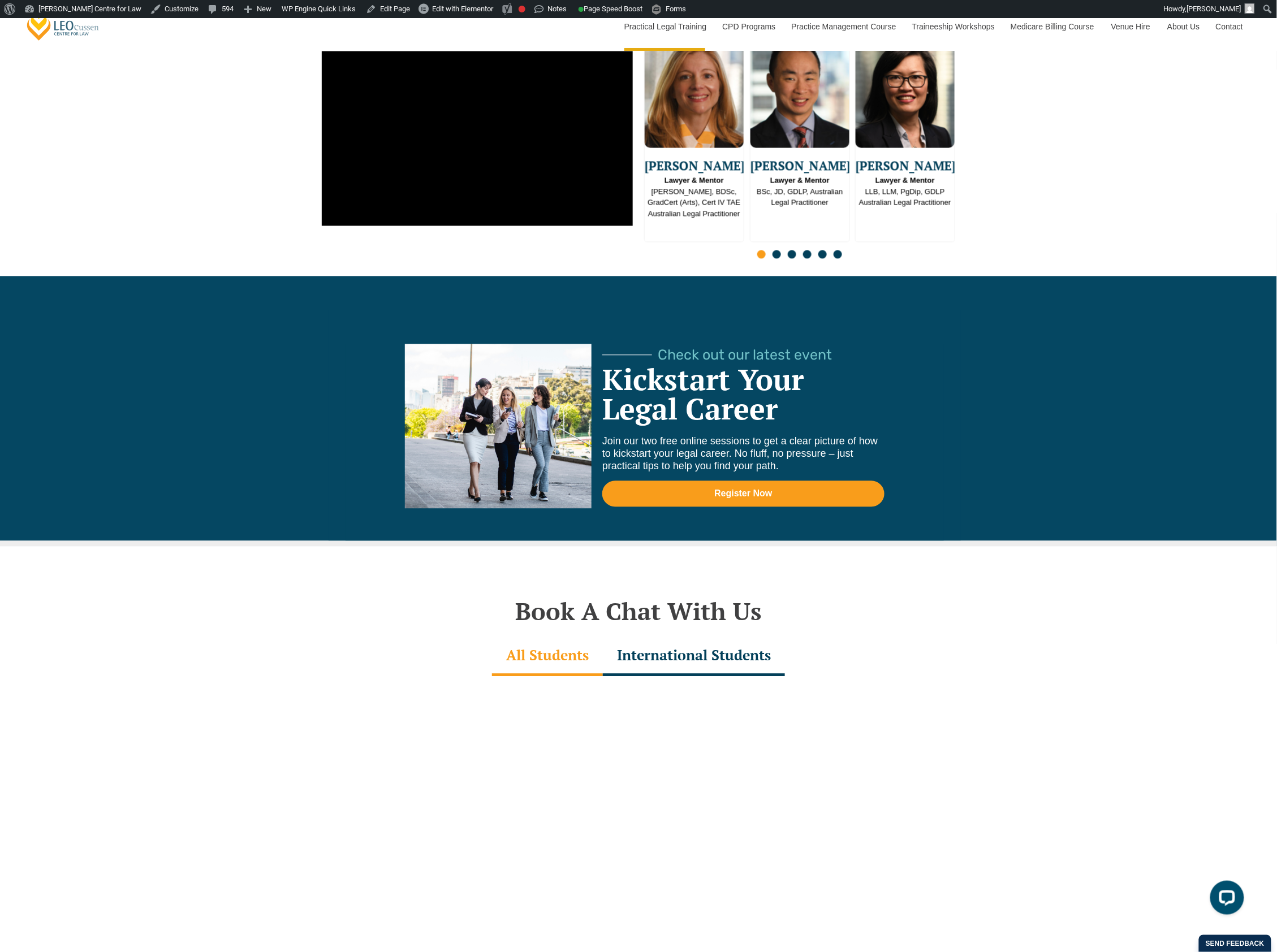
scroll to position [3241, 0]
